Goal: Transaction & Acquisition: Book appointment/travel/reservation

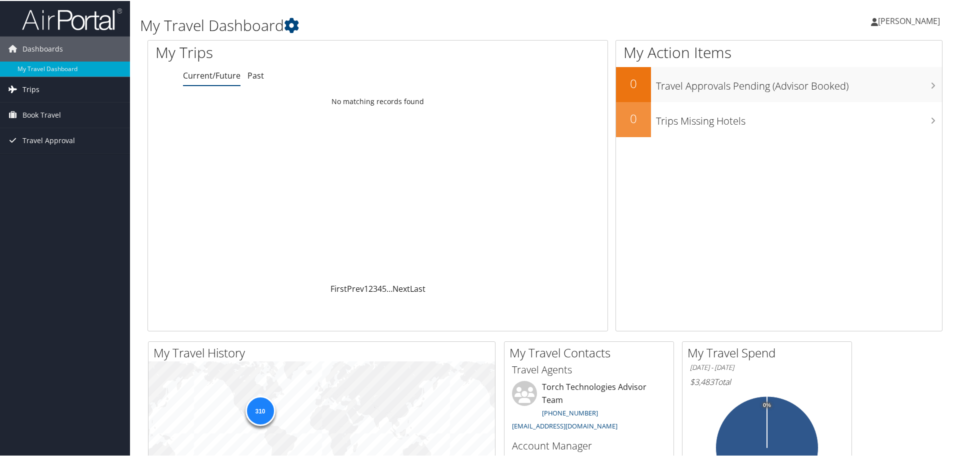
click at [17, 90] on icon at bounding box center [12, 88] width 15 height 15
click at [34, 160] on span "Book Travel" at bounding box center [42, 159] width 39 height 25
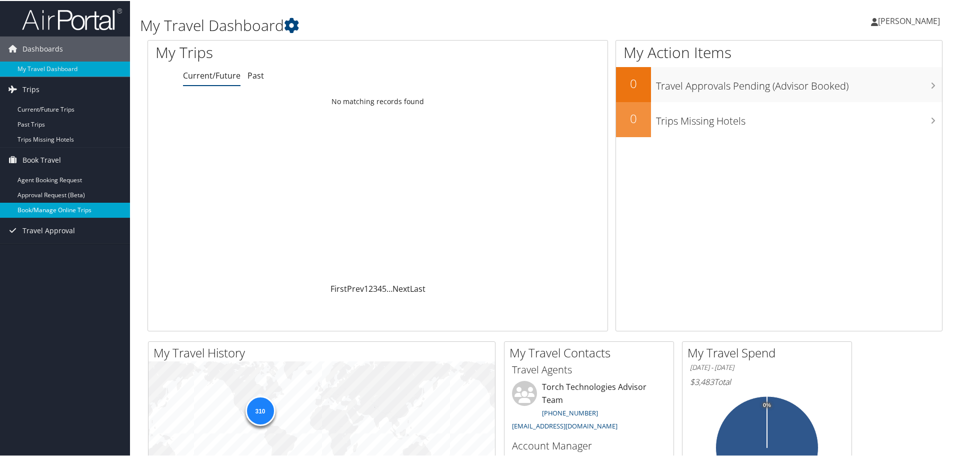
click at [41, 206] on link "Book/Manage Online Trips" at bounding box center [65, 209] width 130 height 15
